Goal: Entertainment & Leisure: Browse casually

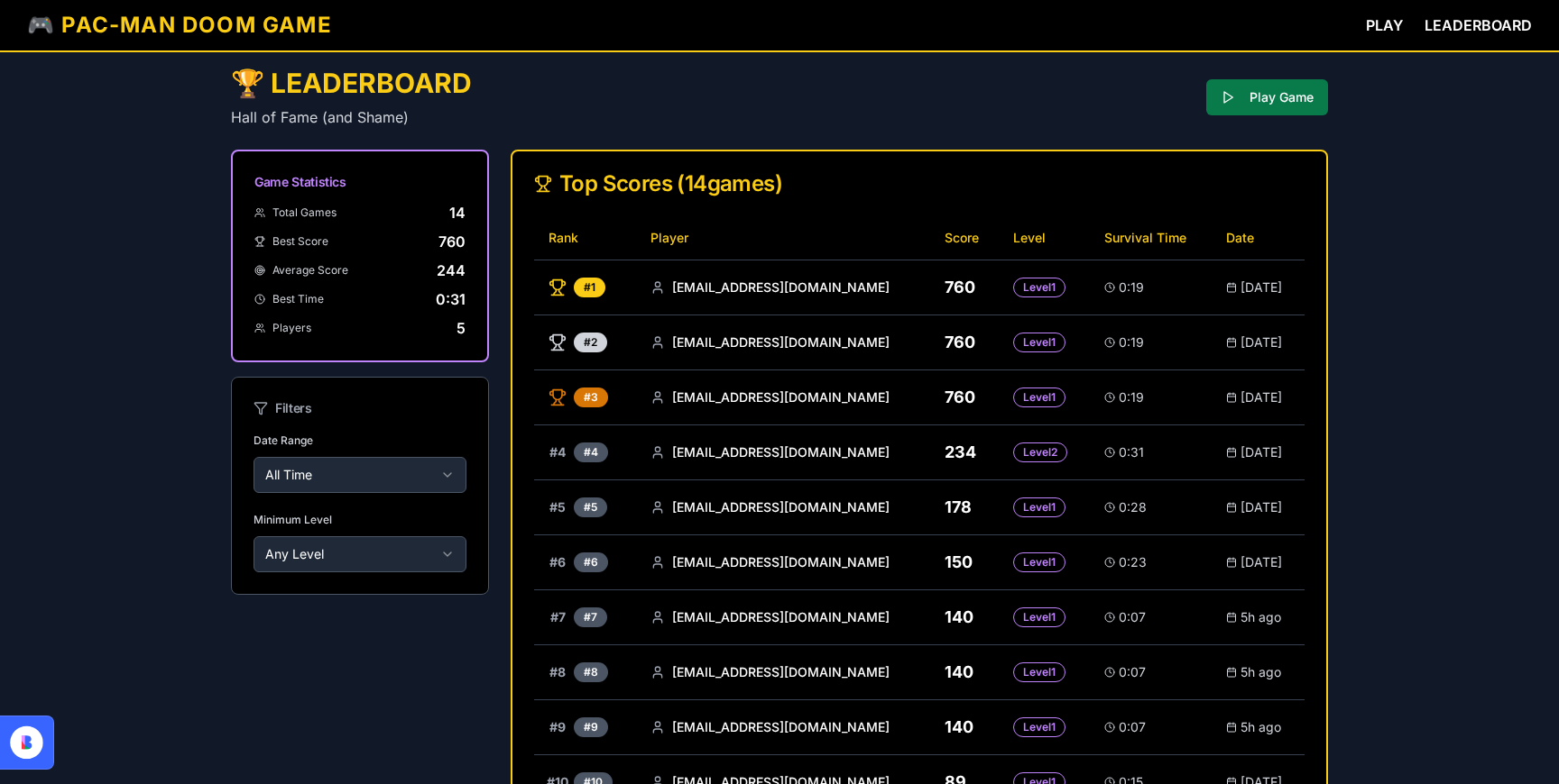
click at [1290, 92] on button "Play Game" at bounding box center [1267, 97] width 122 height 36
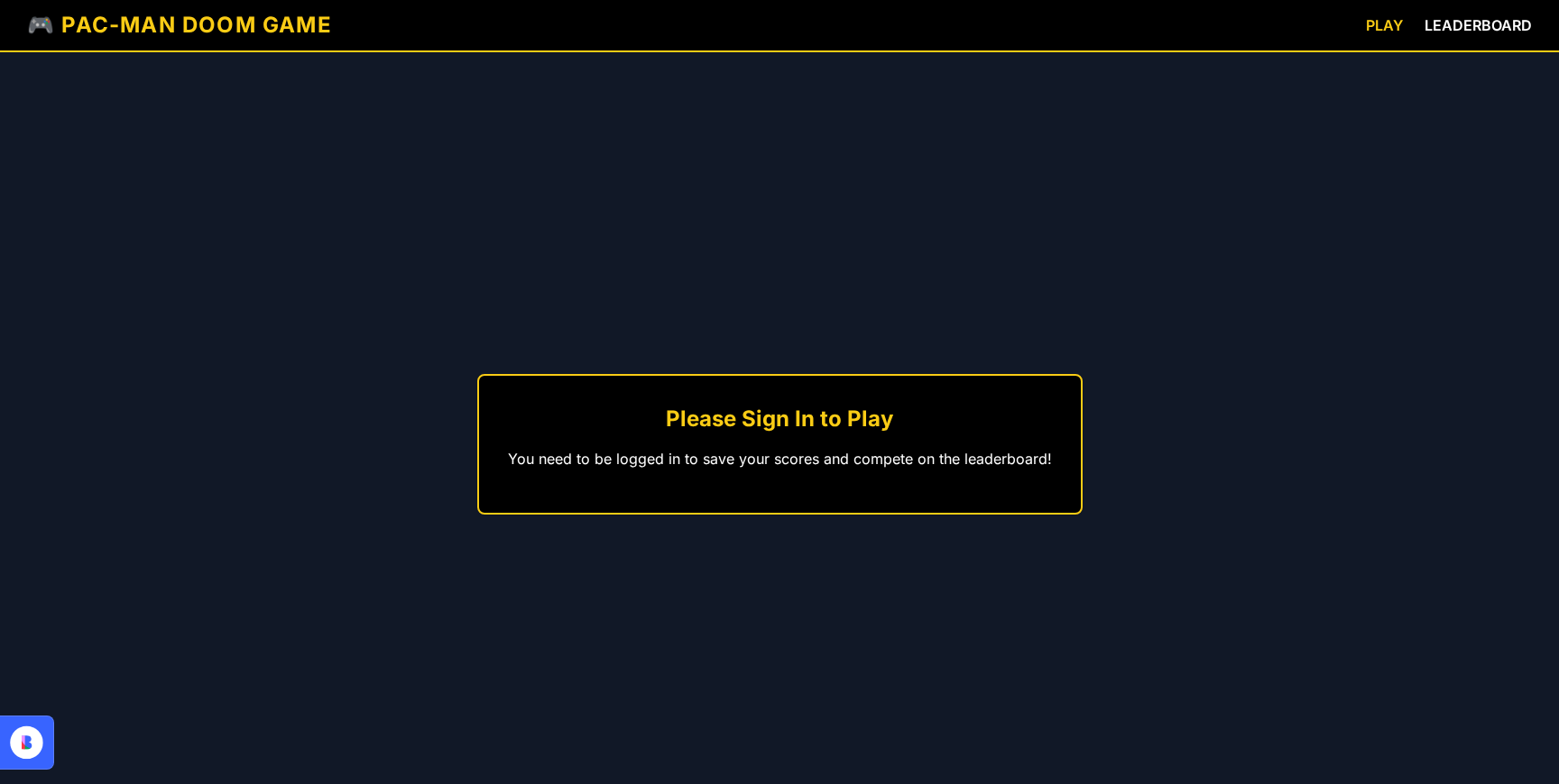
click at [1372, 24] on span "PLAY" at bounding box center [1384, 25] width 37 height 18
click at [757, 452] on p "You need to be logged in to save your scores and compete on the leaderboard!" at bounding box center [780, 459] width 544 height 21
click at [774, 427] on h2 "Please Sign In to Play" at bounding box center [780, 420] width 544 height 29
click at [157, 36] on h1 "🎮 PAC-MAN DOOM GAME" at bounding box center [180, 25] width 305 height 29
click at [1467, 16] on link "LEADERBOARD" at bounding box center [1478, 25] width 107 height 21
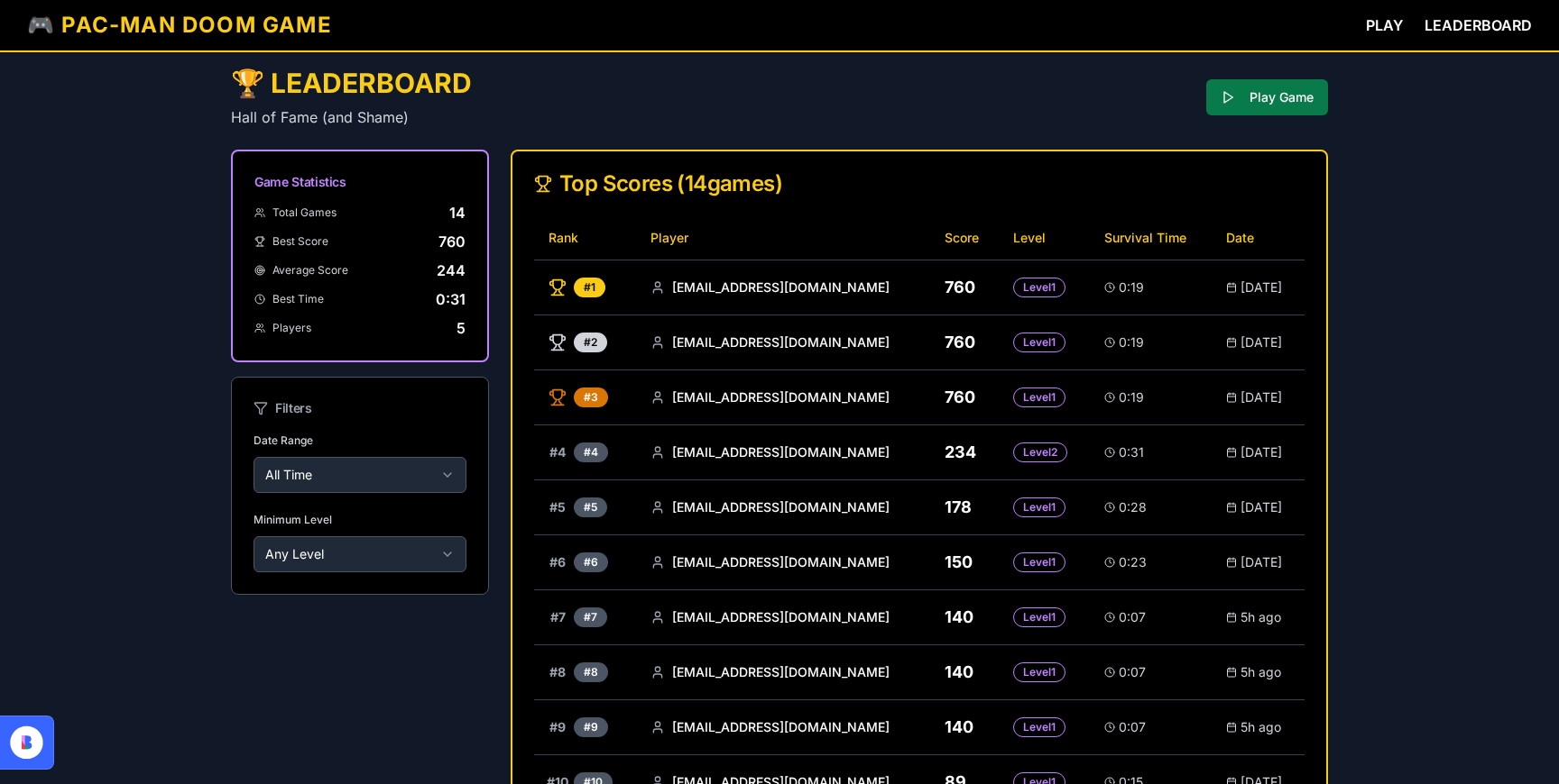
click at [1272, 107] on button "Play Game" at bounding box center [1267, 97] width 122 height 36
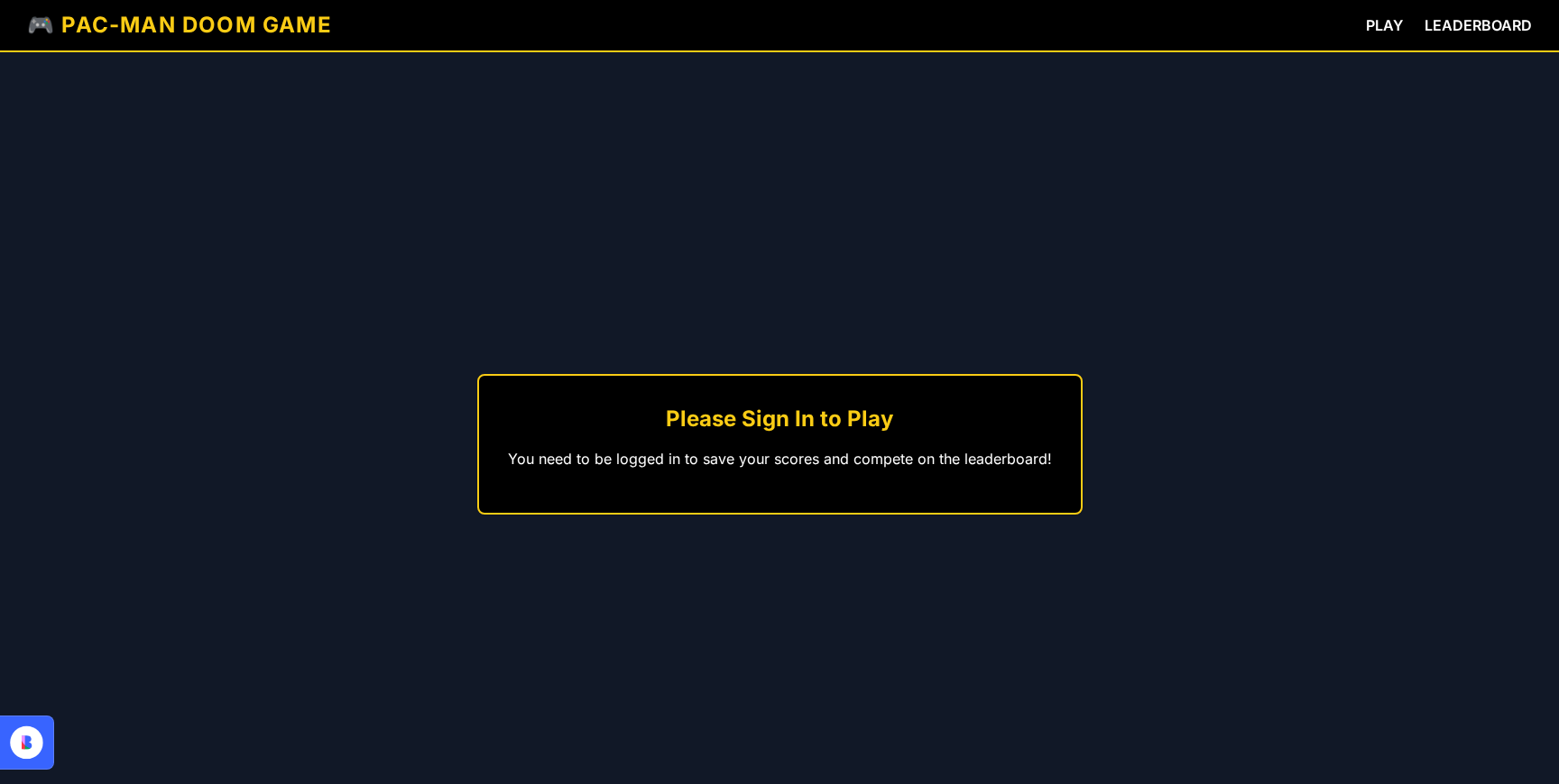
click at [22, 744] on icon at bounding box center [23, 743] width 4 height 14
click at [995, 285] on div "Please Sign In to Play You need to be logged in to save your scores and compete…" at bounding box center [780, 444] width 1559 height 784
click at [141, 25] on h1 "🎮 PAC-MAN DOOM GAME" at bounding box center [180, 25] width 305 height 29
